Goal: Task Accomplishment & Management: Manage account settings

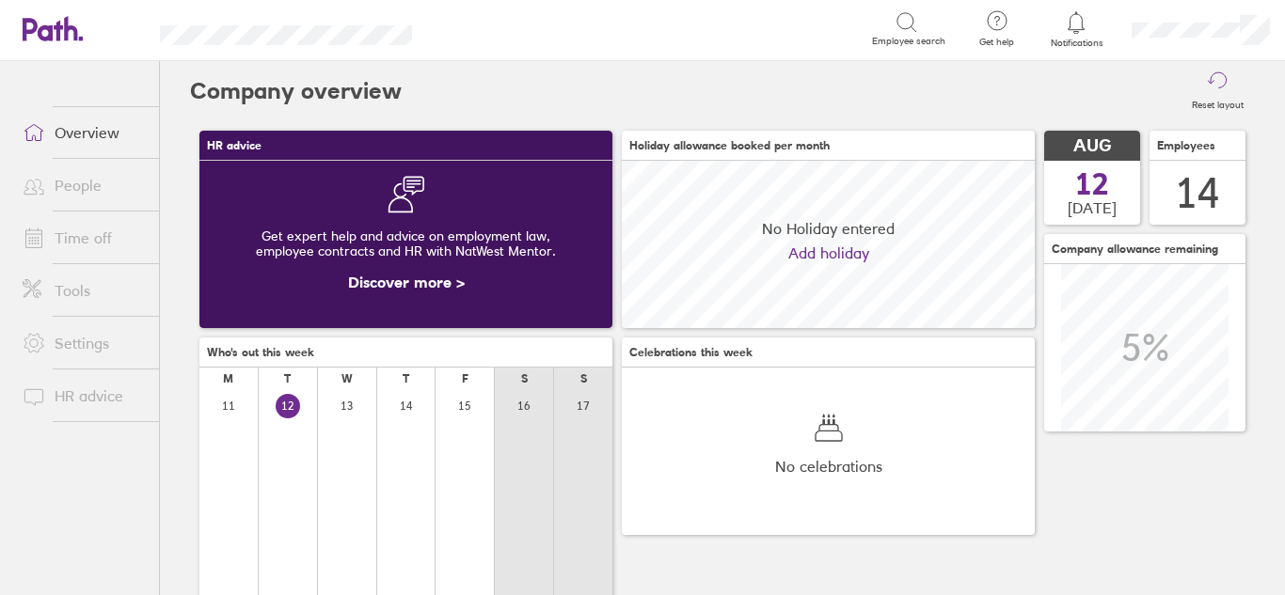
scroll to position [167, 413]
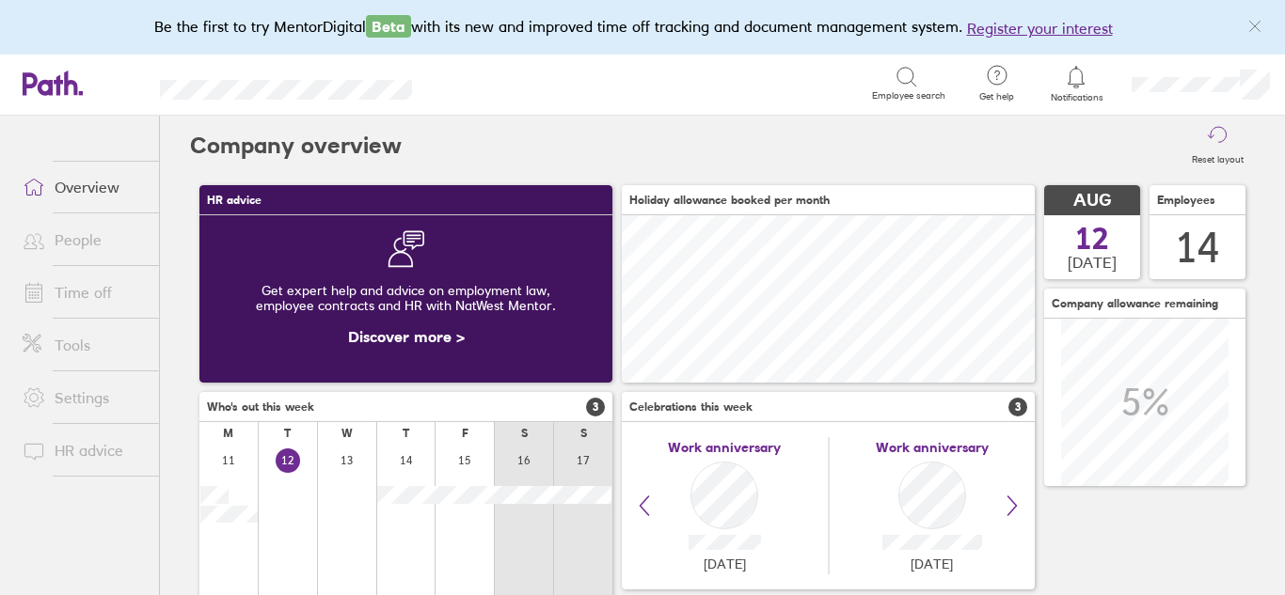
click at [77, 292] on link "Time off" at bounding box center [83, 293] width 151 height 38
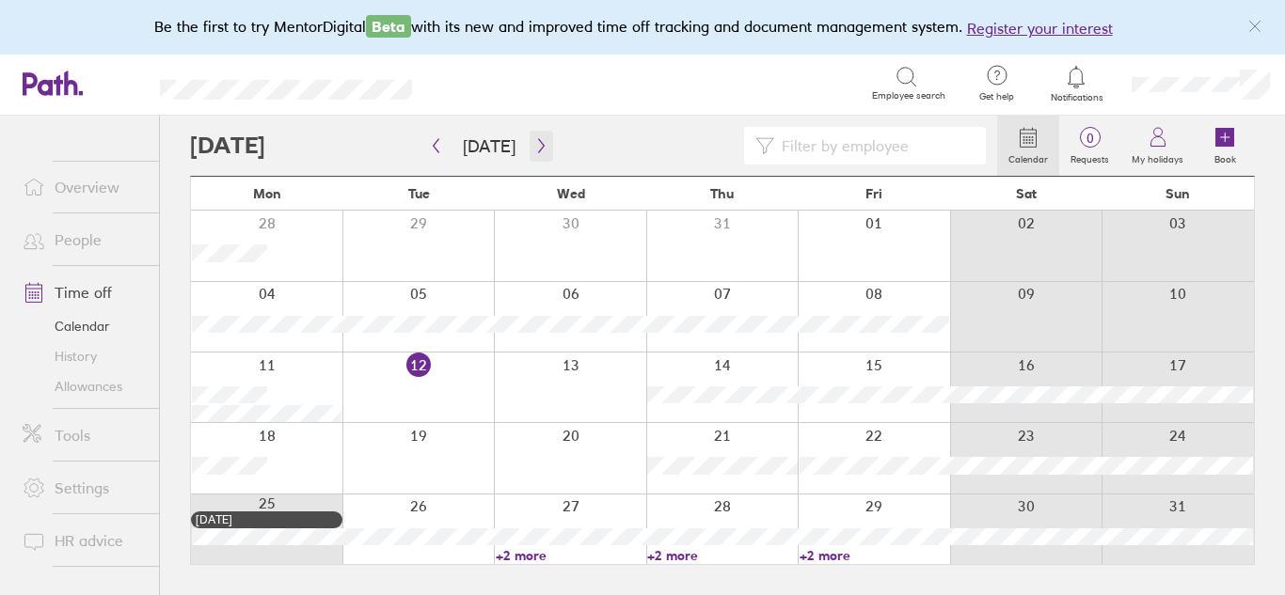
click at [538, 141] on icon "button" at bounding box center [541, 146] width 6 height 14
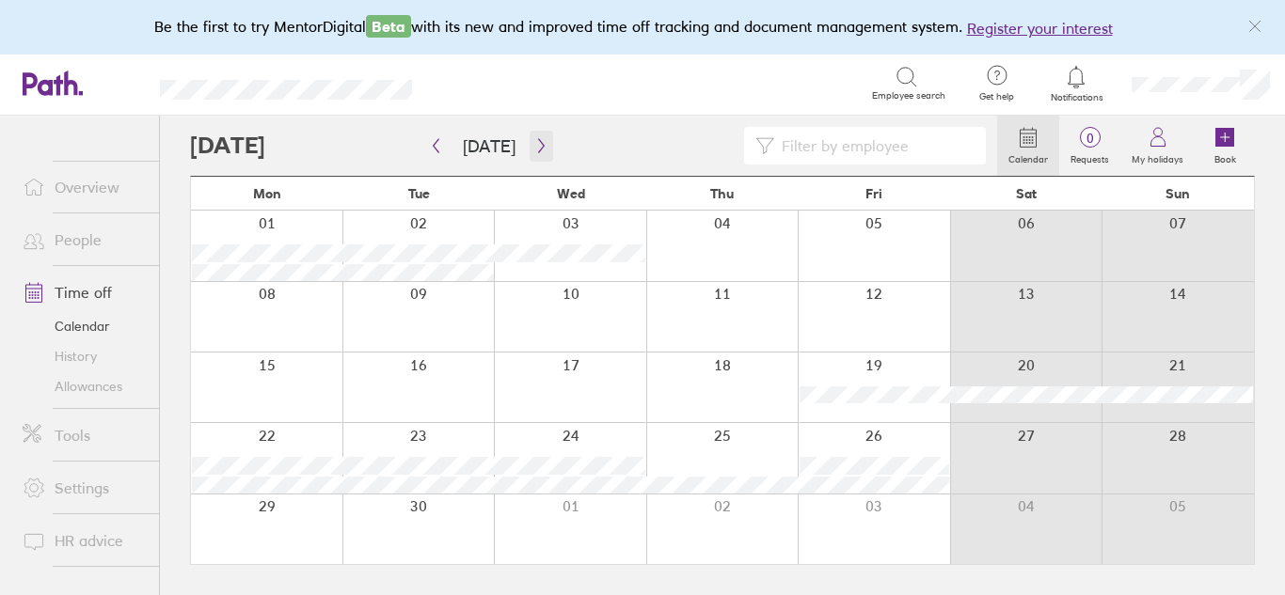
click at [534, 150] on icon "button" at bounding box center [541, 145] width 14 height 15
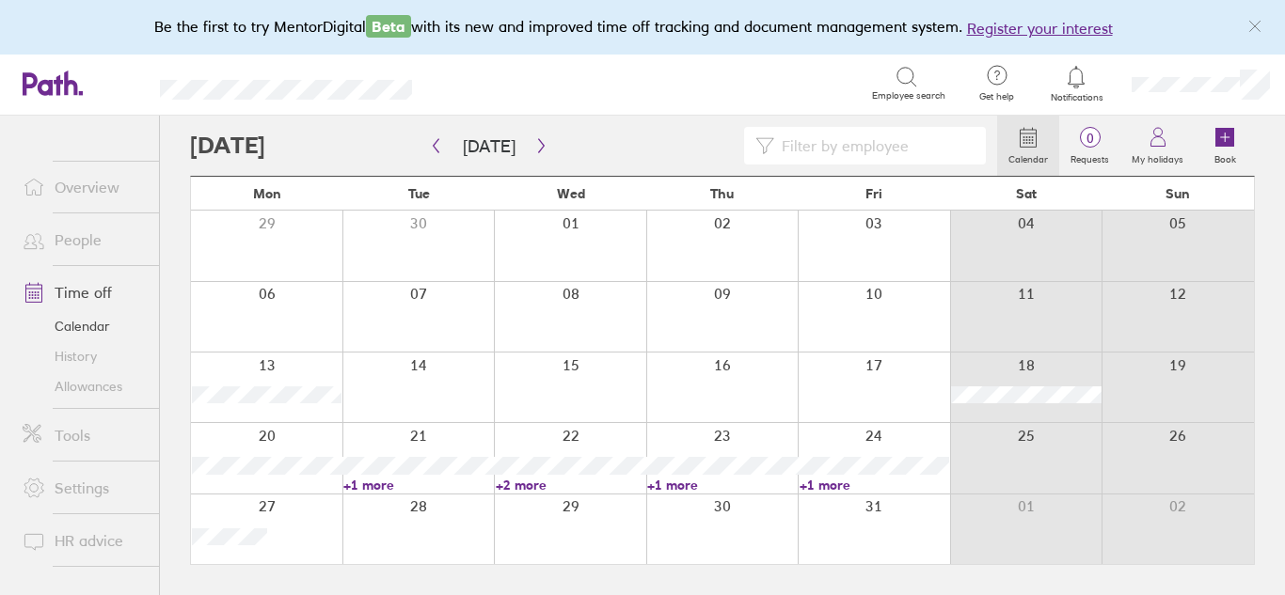
click at [82, 242] on link "People" at bounding box center [83, 240] width 151 height 38
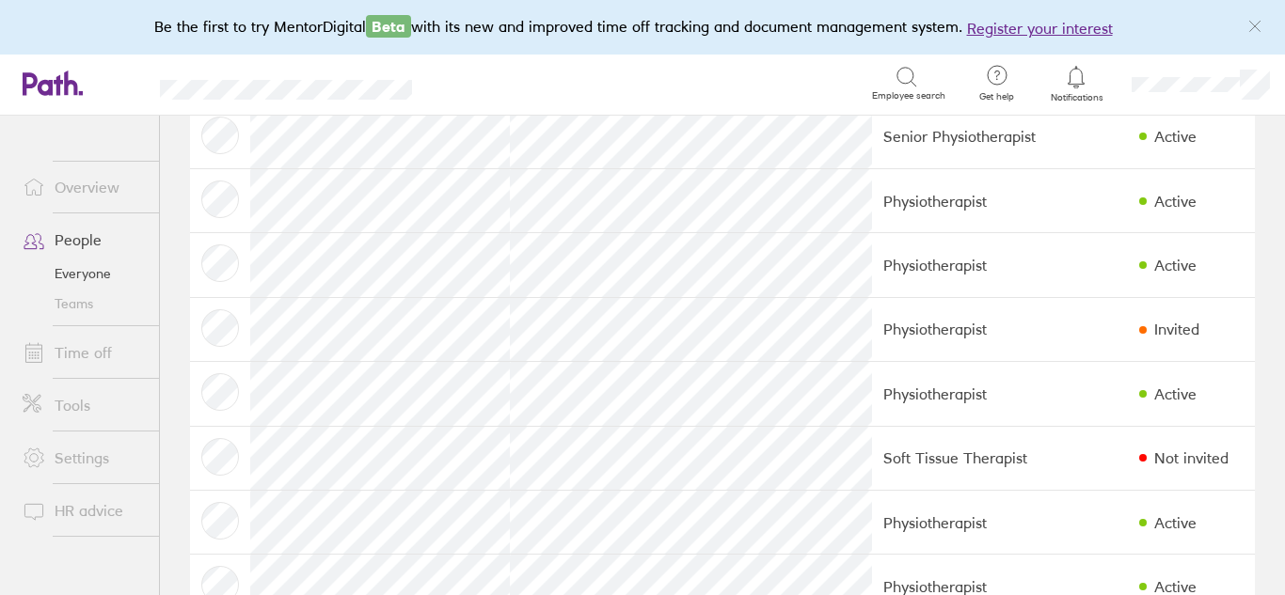
scroll to position [253, 0]
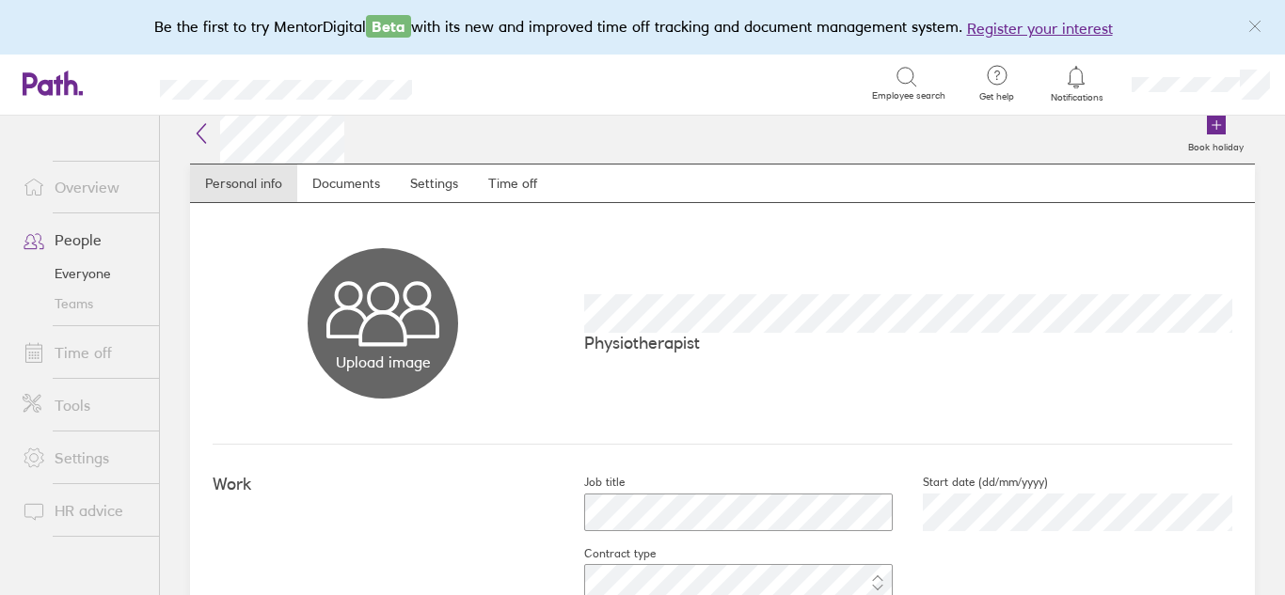
scroll to position [10, 0]
click at [346, 200] on link "Documents" at bounding box center [346, 185] width 98 height 38
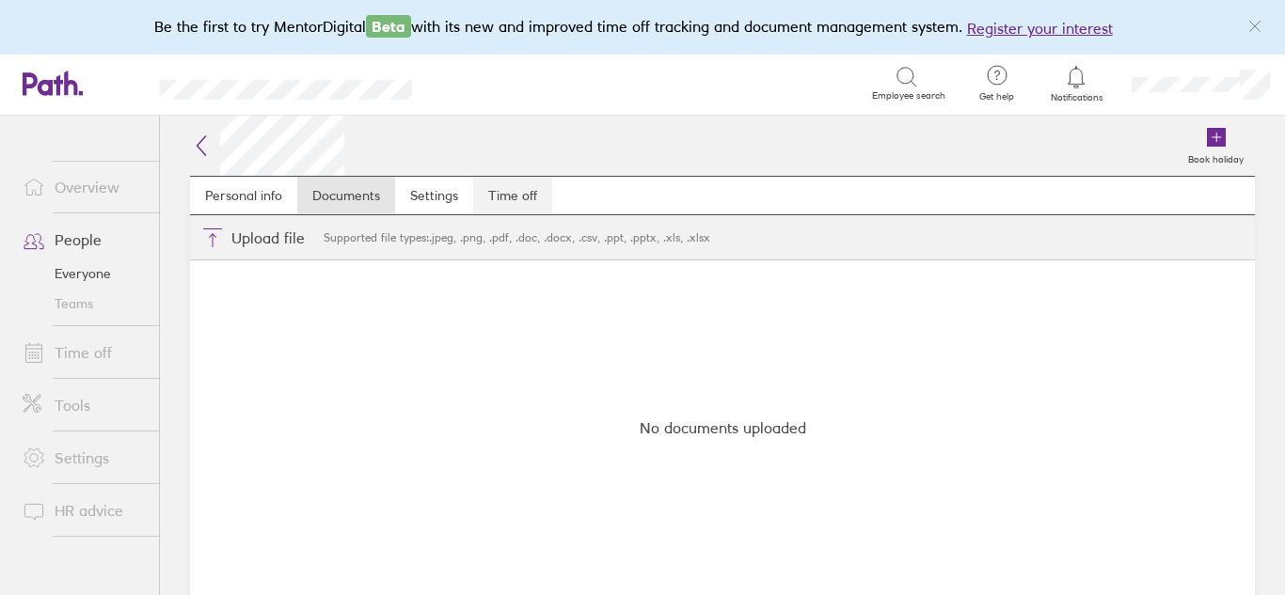
click at [517, 197] on link "Time off" at bounding box center [512, 196] width 79 height 38
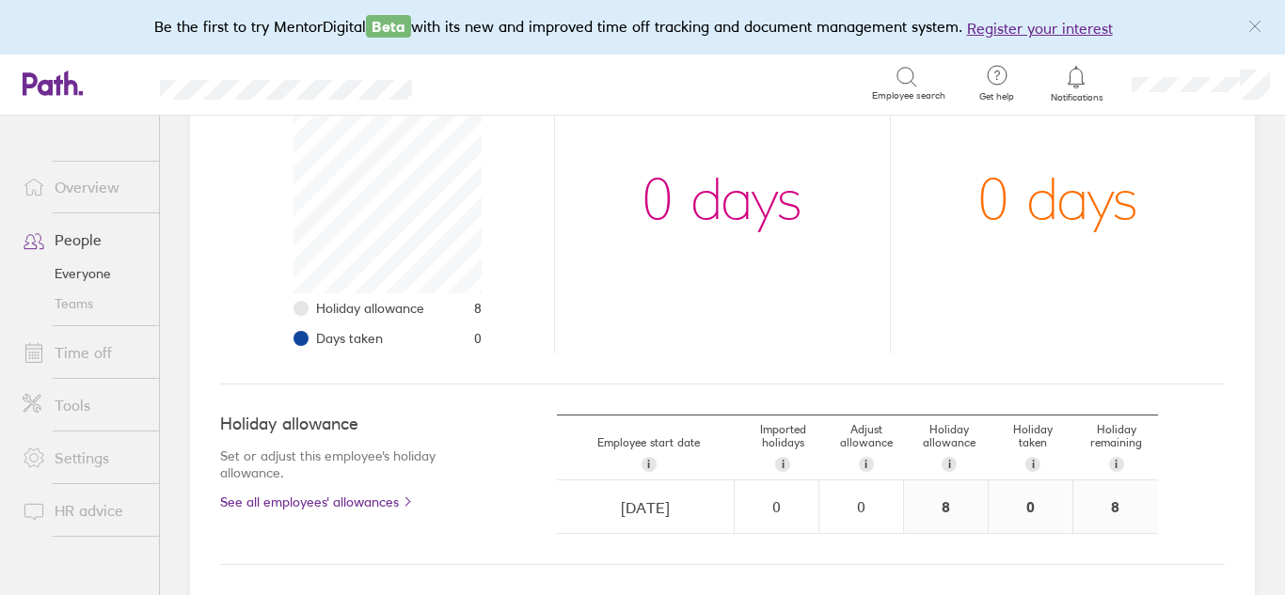
scroll to position [305, 0]
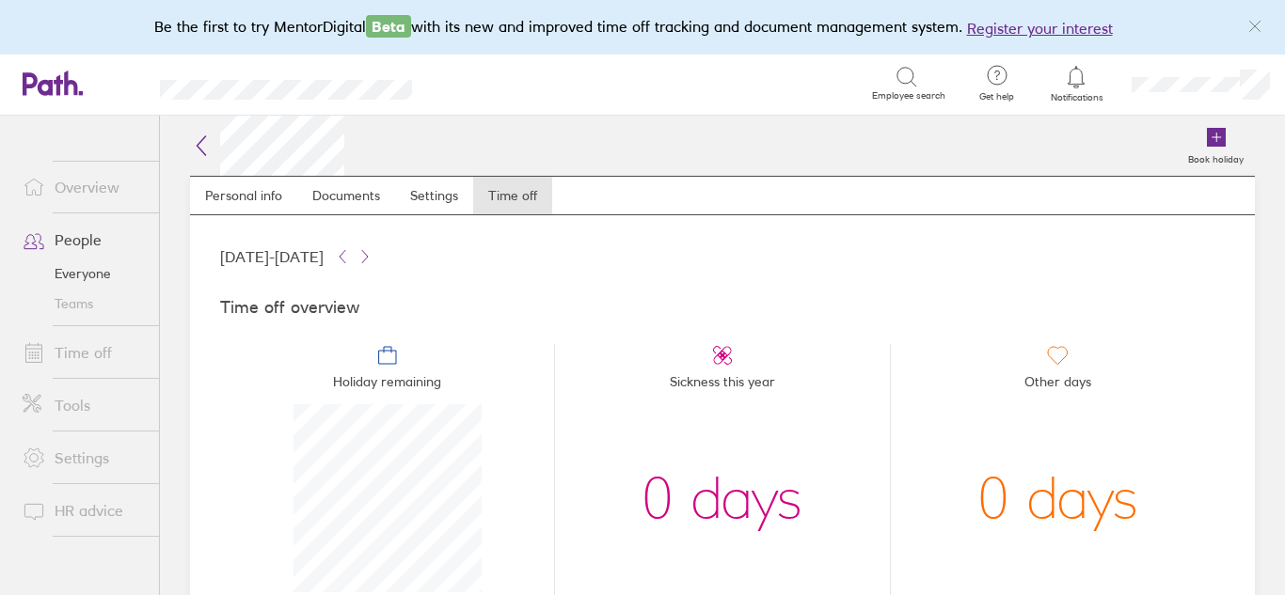
scroll to position [188, 188]
